Goal: Transaction & Acquisition: Purchase product/service

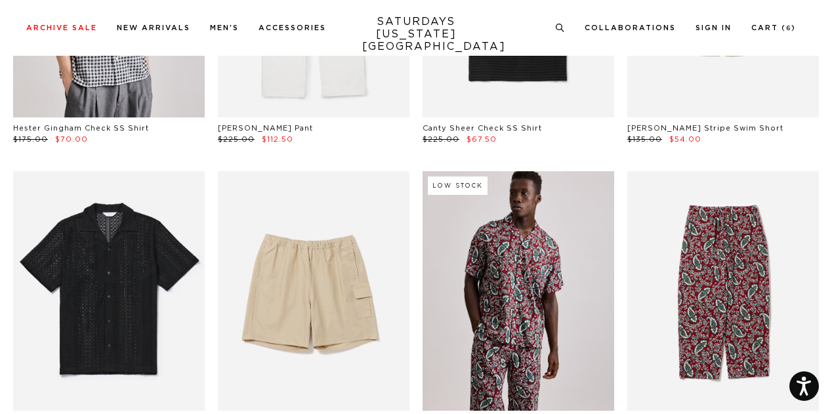
scroll to position [731, 0]
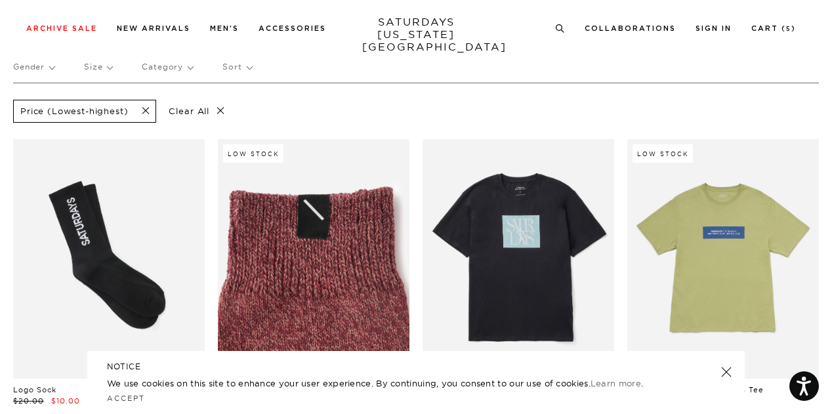
scroll to position [137, 0]
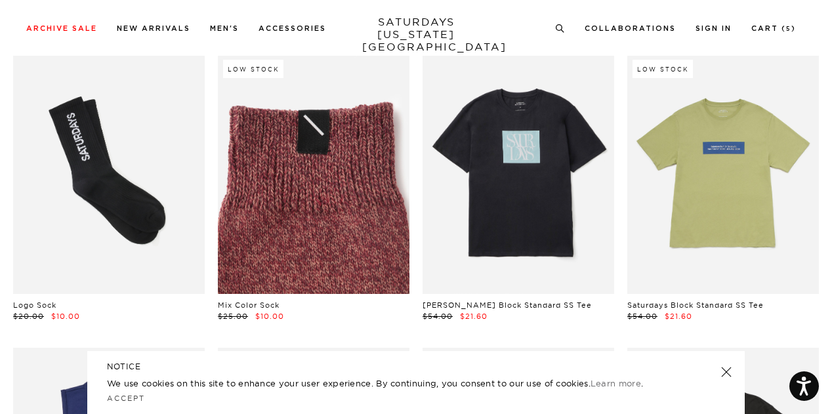
click at [318, 244] on link at bounding box center [314, 174] width 192 height 240
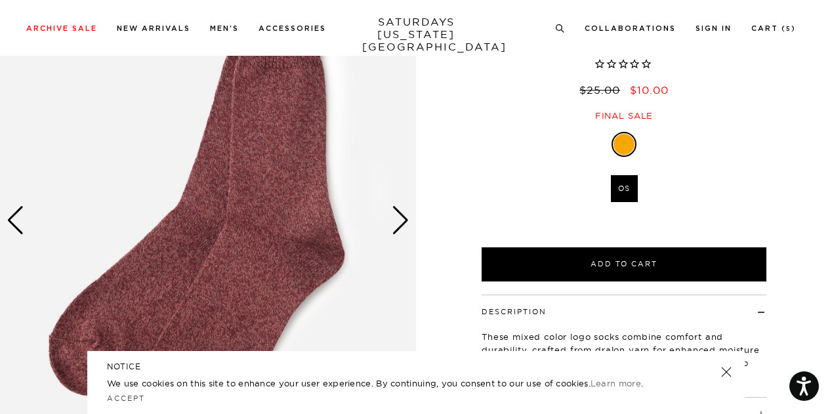
scroll to position [148, 0]
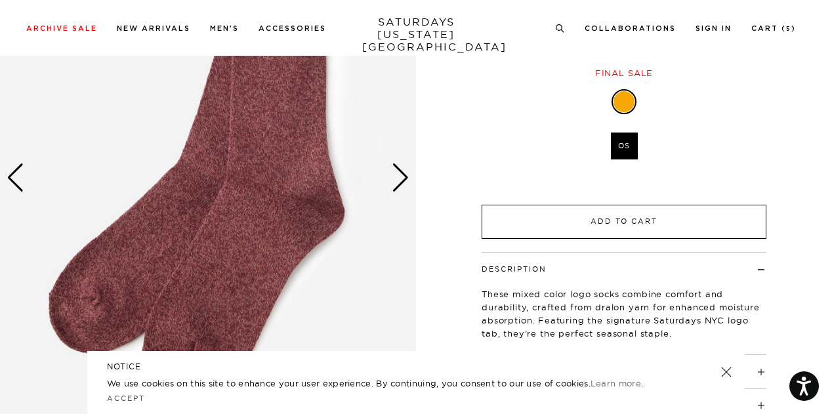
click at [527, 228] on button "Add to Cart" at bounding box center [624, 222] width 285 height 34
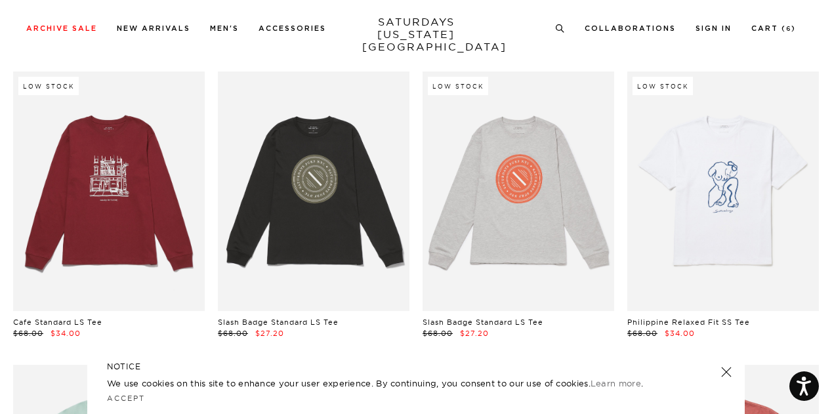
scroll to position [1038, 0]
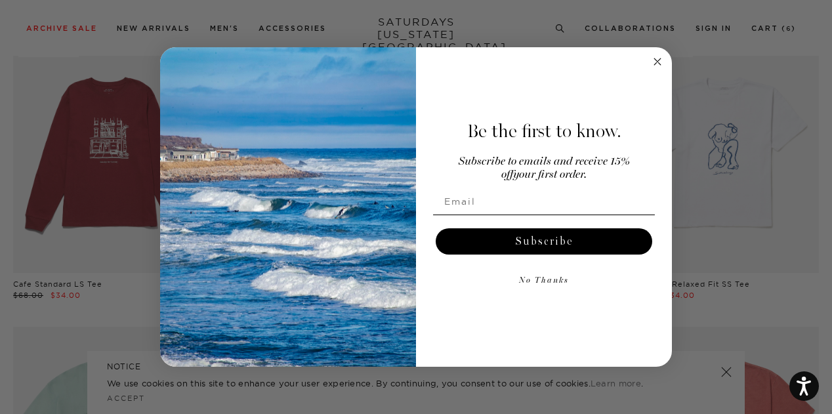
click at [655, 62] on circle "Close dialog" at bounding box center [658, 61] width 15 height 15
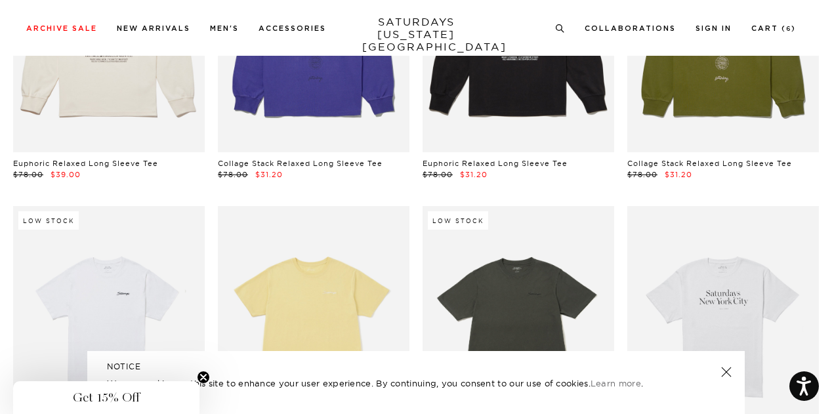
scroll to position [962, 0]
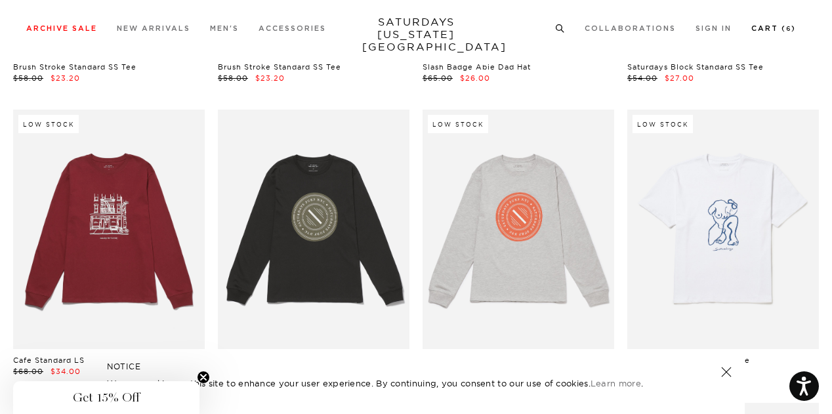
click at [775, 28] on link "Cart ( 6 )" at bounding box center [774, 28] width 45 height 7
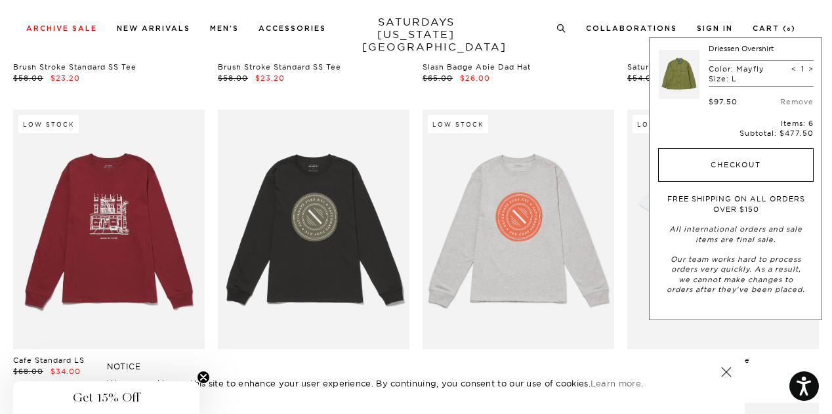
scroll to position [421, 0]
click at [758, 166] on button "Checkout" at bounding box center [737, 165] width 156 height 34
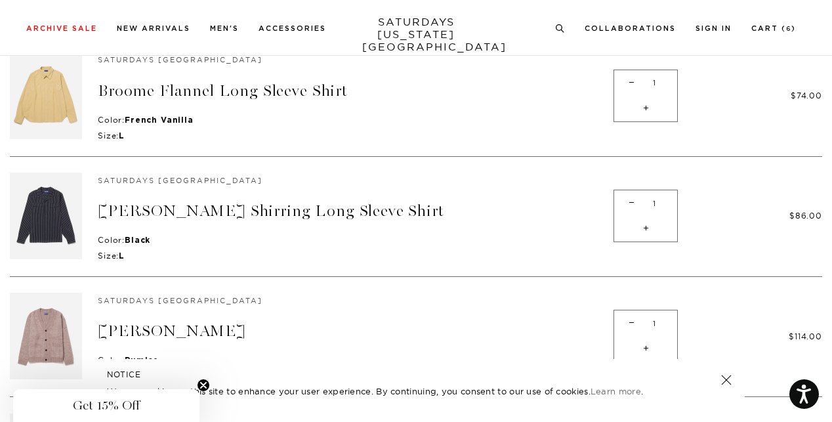
scroll to position [362, 0]
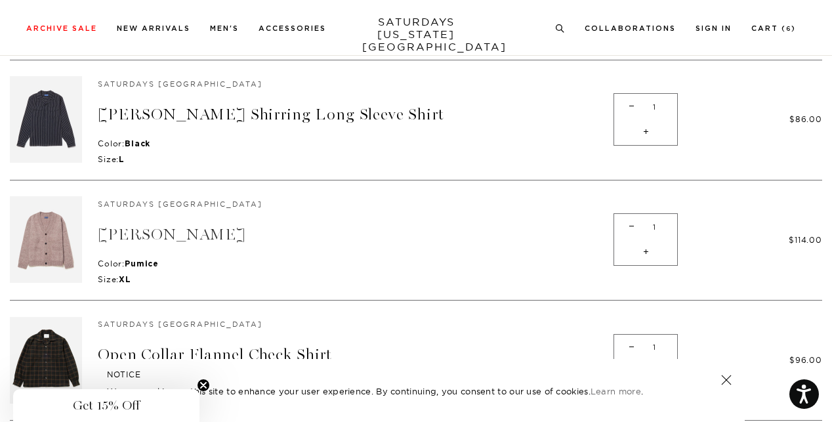
click at [220, 227] on link "[PERSON_NAME]" at bounding box center [172, 234] width 148 height 19
click at [198, 111] on link "[PERSON_NAME] Shirring Long Sleeve Shirt" at bounding box center [271, 114] width 347 height 19
click at [623, 108] on span "-" at bounding box center [632, 107] width 18 height 26
type input "0"
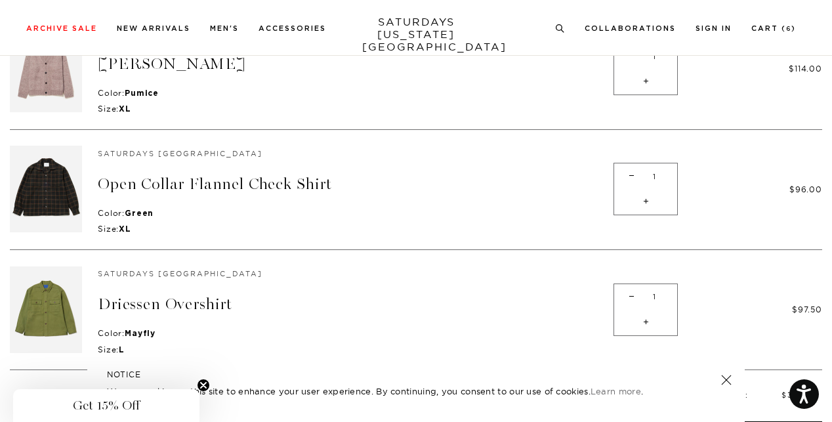
scroll to position [483, 0]
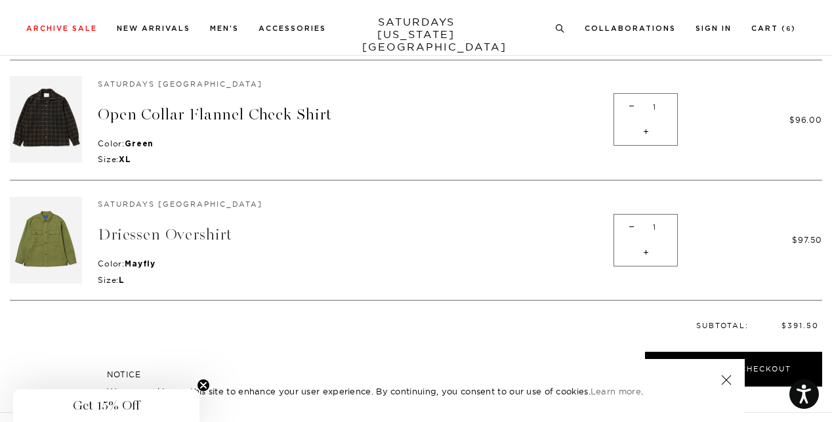
click at [175, 229] on link "Driessen Overshirt" at bounding box center [165, 234] width 135 height 19
click at [183, 108] on link "Open Collar Flannel Check Shirt" at bounding box center [215, 114] width 234 height 19
click at [628, 109] on span "-" at bounding box center [632, 107] width 18 height 26
type input "0"
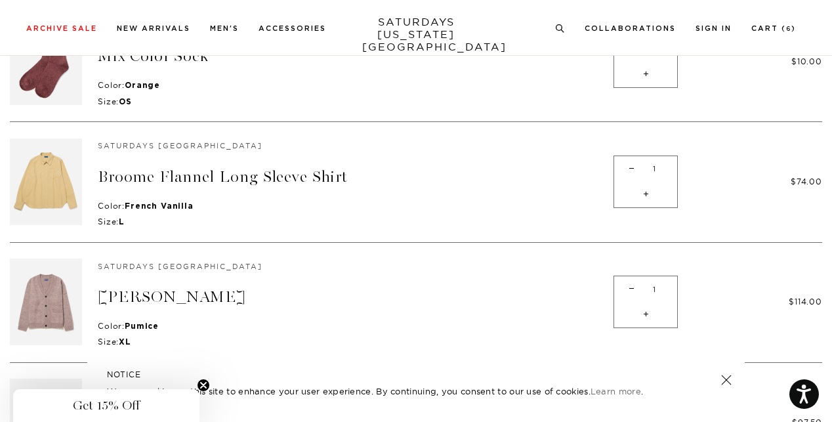
scroll to position [171, 0]
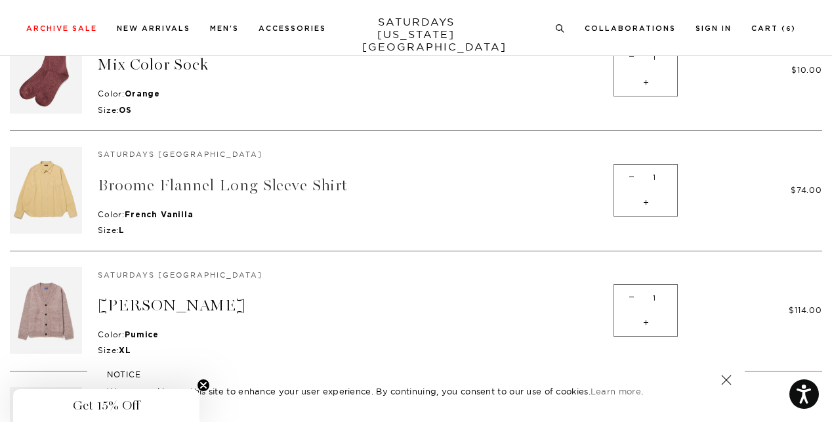
click at [332, 186] on link "Broome Flannel Long Sleeve Shirt" at bounding box center [223, 185] width 250 height 19
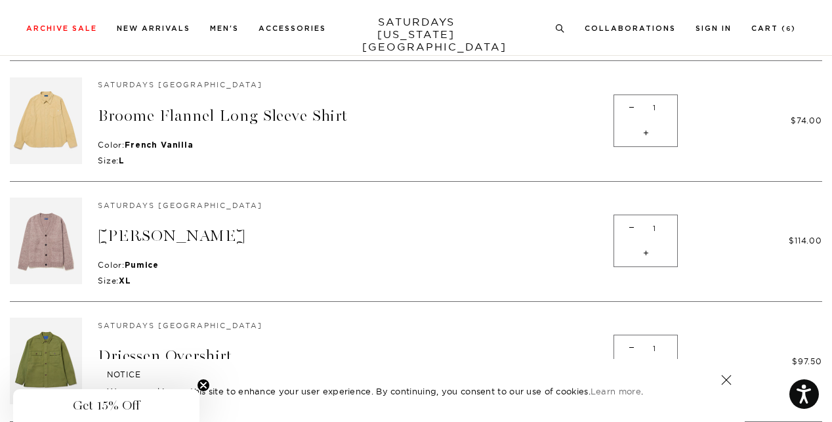
scroll to position [300, 0]
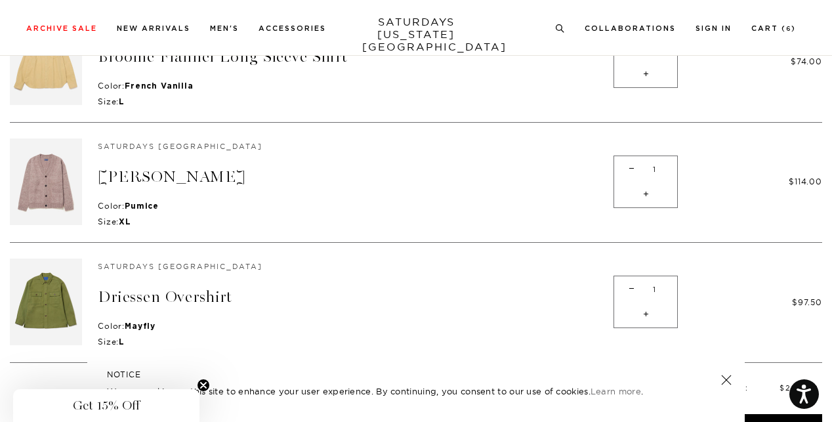
click at [623, 296] on span "-" at bounding box center [632, 289] width 18 height 26
type input "0"
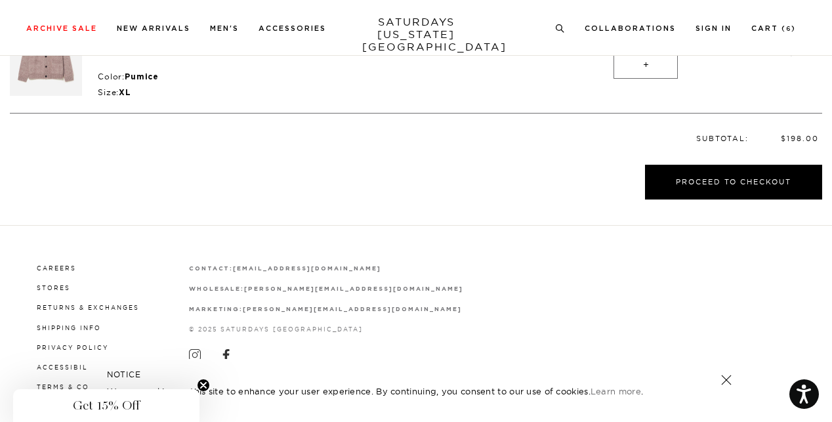
scroll to position [328, 0]
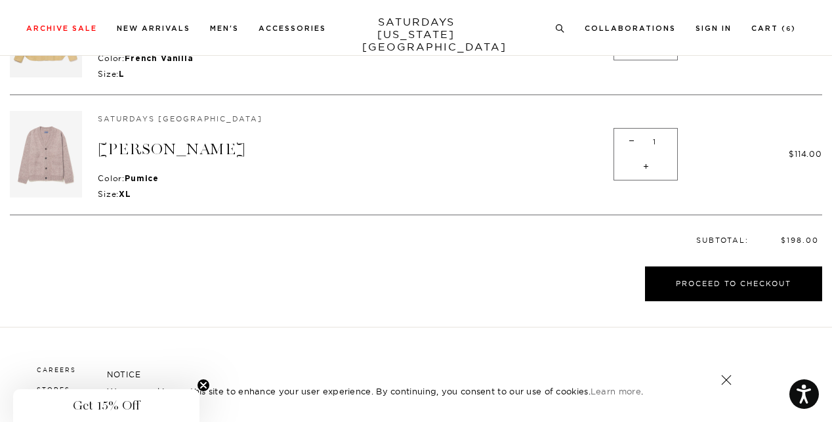
click at [54, 161] on img at bounding box center [46, 154] width 72 height 87
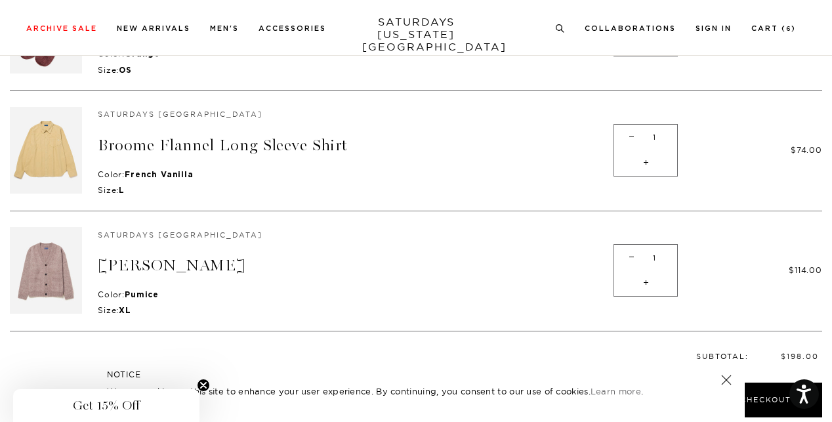
scroll to position [68, 0]
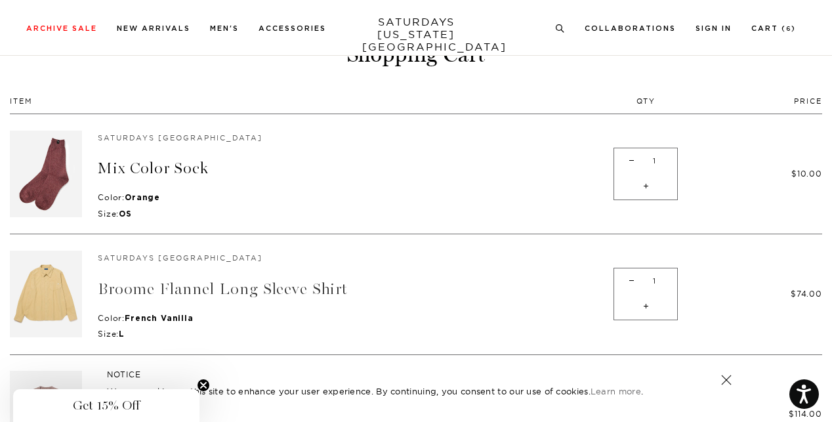
click at [262, 287] on link "Broome Flannel Long Sleeve Shirt" at bounding box center [223, 289] width 250 height 19
click at [624, 292] on span "-" at bounding box center [632, 282] width 18 height 26
type input "0"
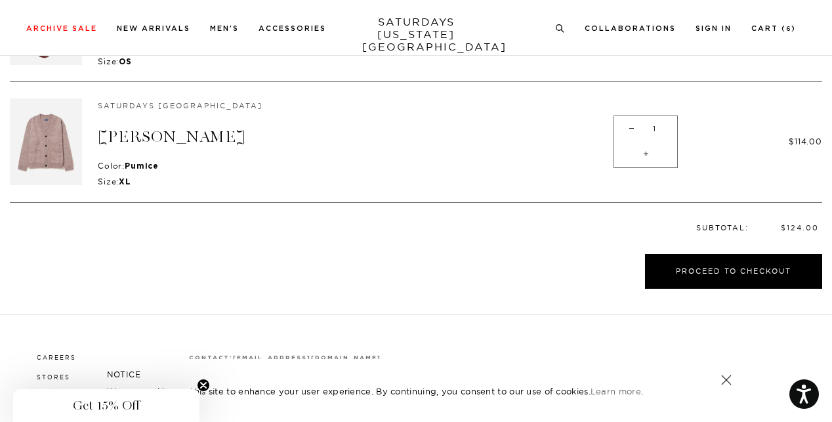
scroll to position [249, 0]
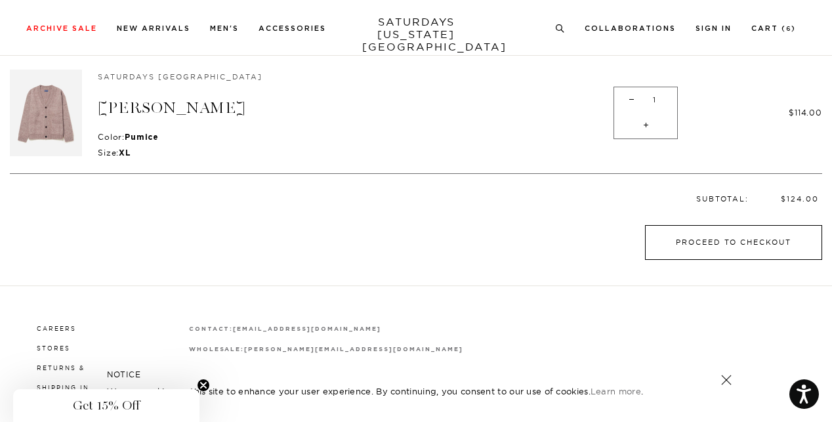
click at [727, 242] on button "Proceed to Checkout" at bounding box center [733, 242] width 177 height 35
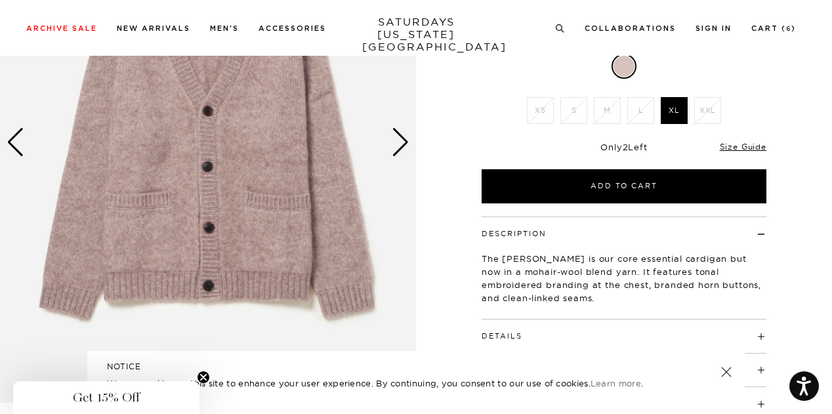
scroll to position [184, 1]
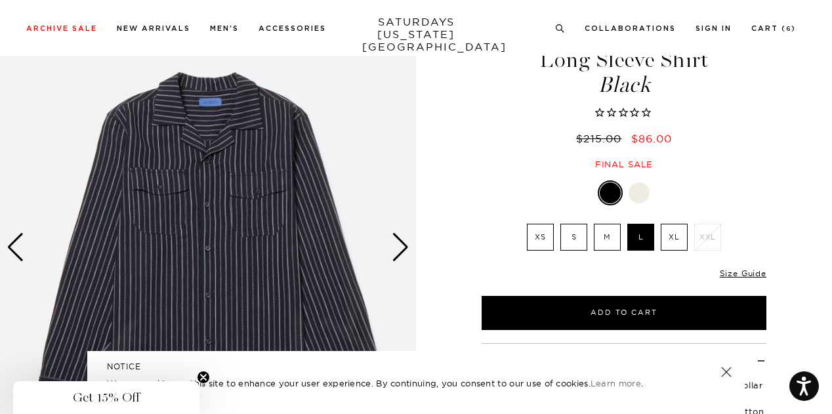
scroll to position [97, 0]
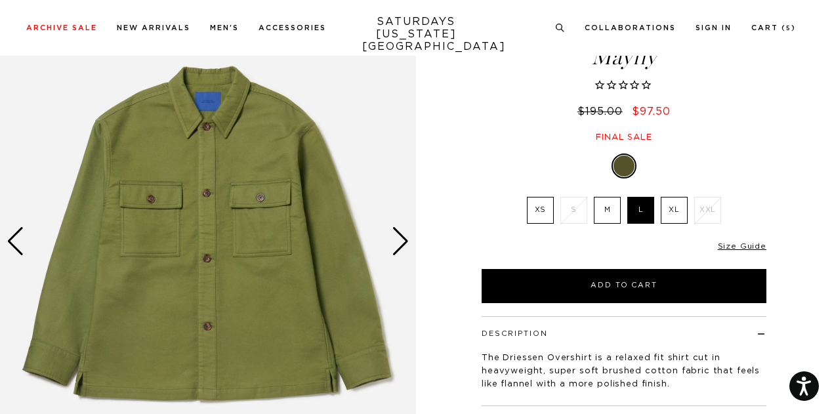
scroll to position [129, 0]
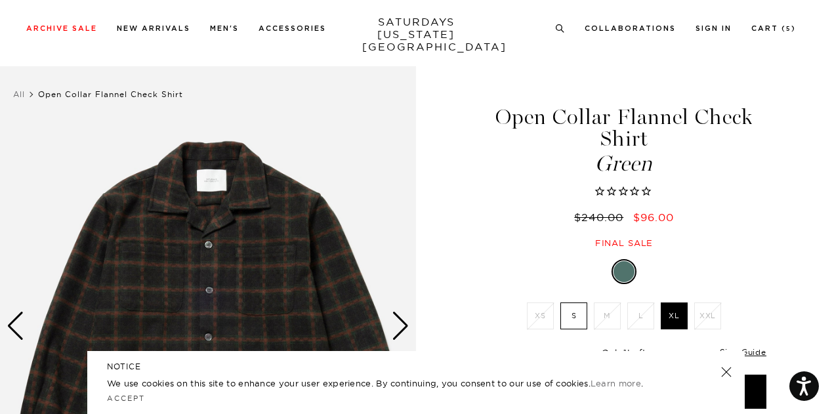
scroll to position [183, 0]
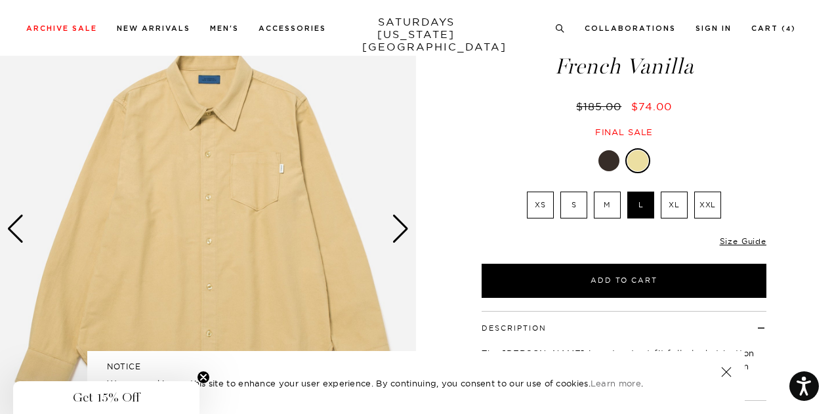
scroll to position [83, 0]
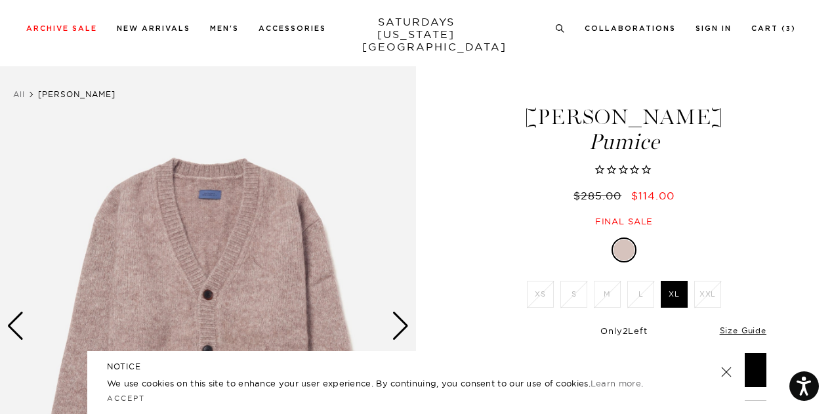
scroll to position [144, 0]
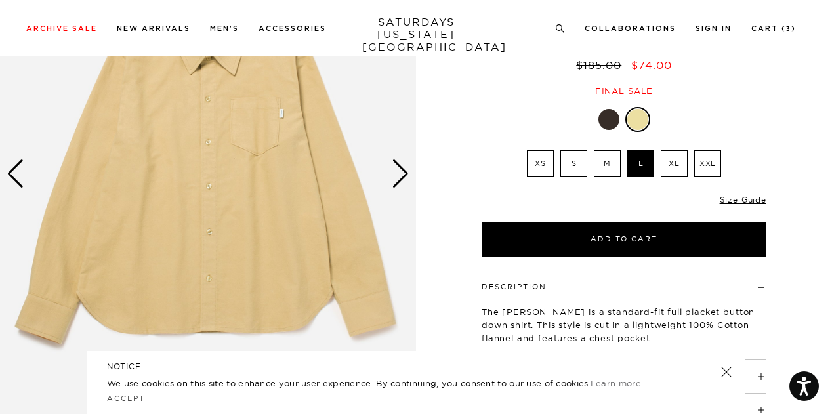
scroll to position [169, 0]
